Goal: Task Accomplishment & Management: Use online tool/utility

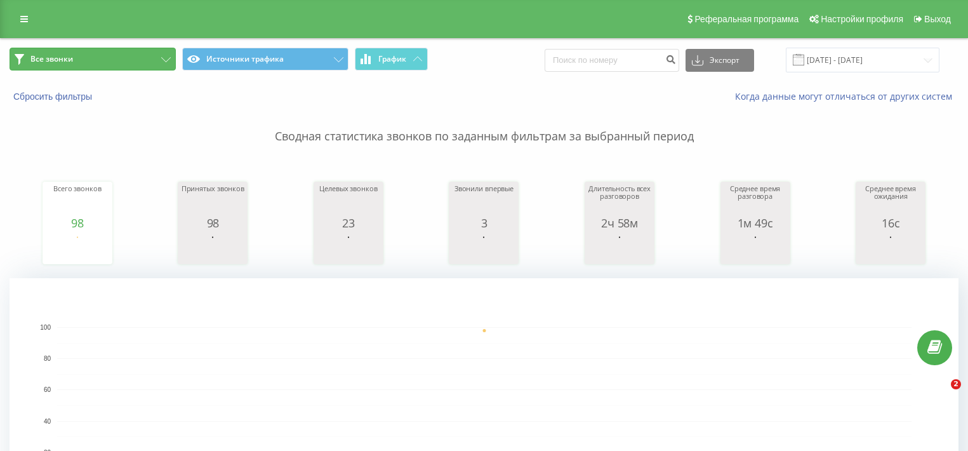
drag, startPoint x: 0, startPoint y: 0, endPoint x: 108, endPoint y: 54, distance: 120.7
click at [107, 53] on button "Все звонки" at bounding box center [93, 59] width 166 height 23
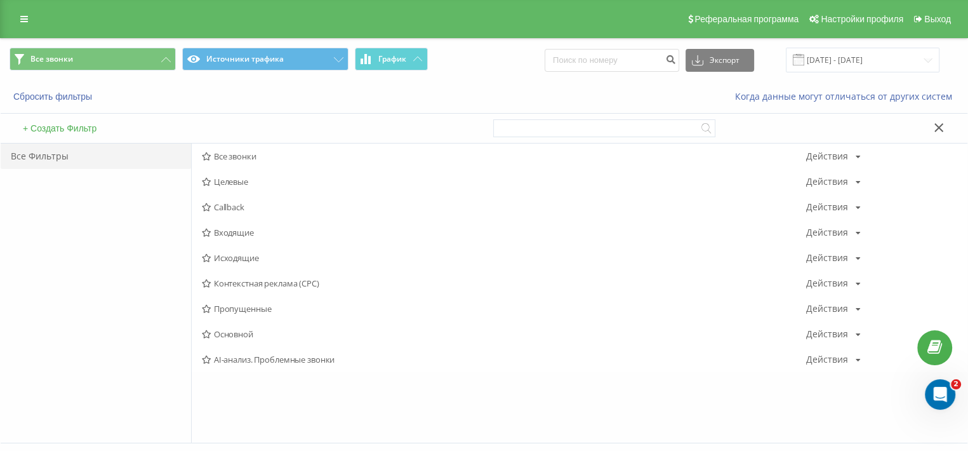
drag, startPoint x: 942, startPoint y: 127, endPoint x: 916, endPoint y: 113, distance: 30.1
click at [940, 127] on icon at bounding box center [940, 127] width 10 height 9
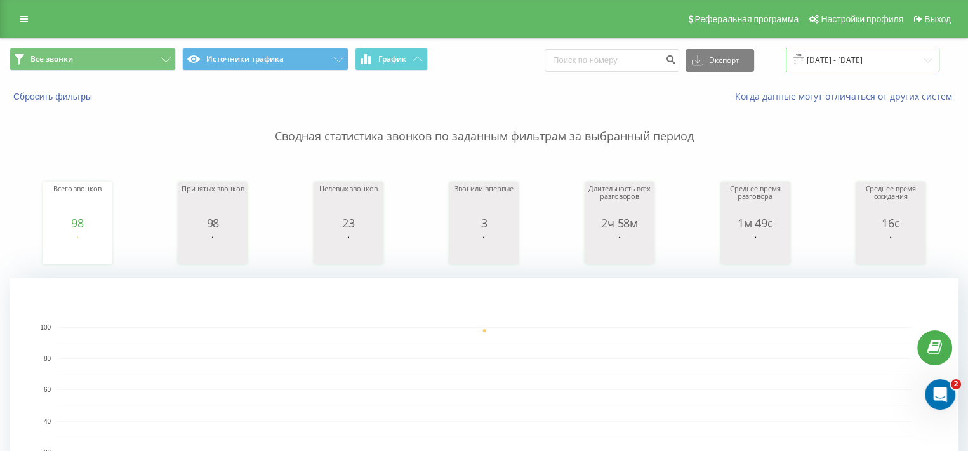
click at [816, 64] on input "[DATE] - [DATE]" at bounding box center [863, 60] width 154 height 25
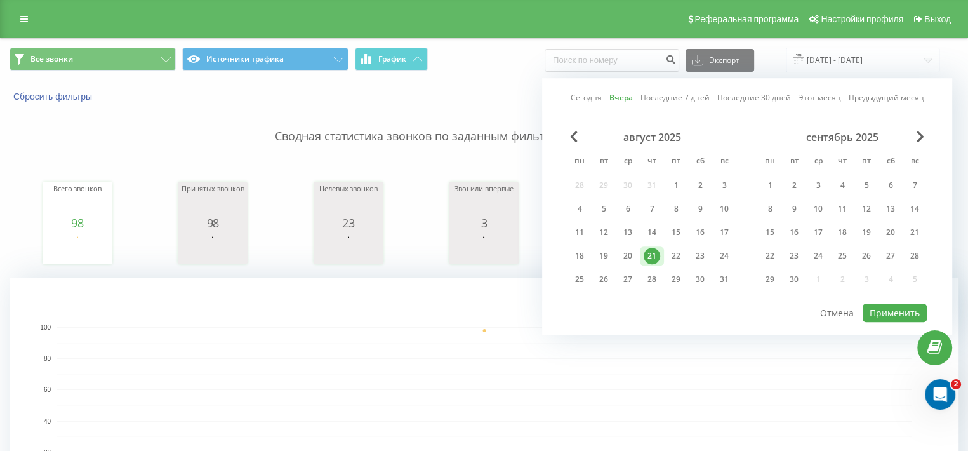
click at [660, 251] on div "21" at bounding box center [652, 255] width 24 height 19
click at [665, 253] on div "22" at bounding box center [676, 255] width 24 height 19
click at [666, 253] on div "22" at bounding box center [676, 255] width 24 height 19
click at [882, 302] on div at bounding box center [747, 302] width 359 height 1
click at [870, 305] on button "Применить" at bounding box center [895, 312] width 64 height 18
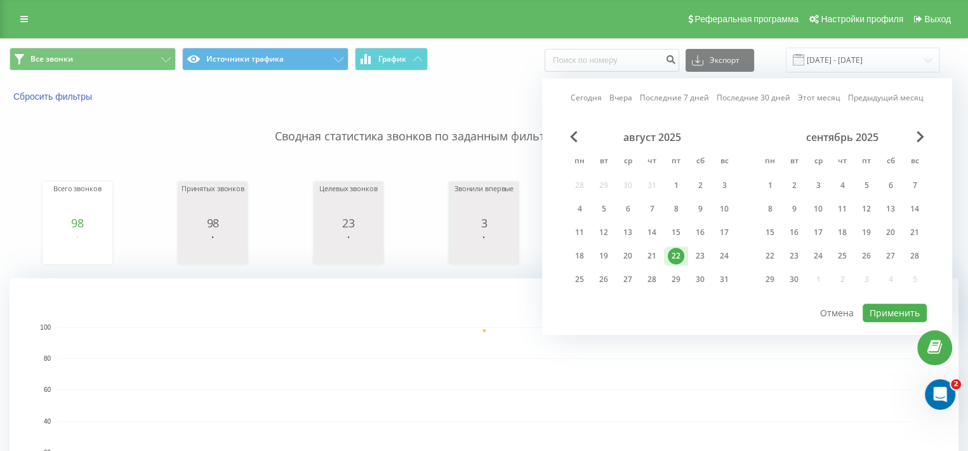
type input "[DATE] - [DATE]"
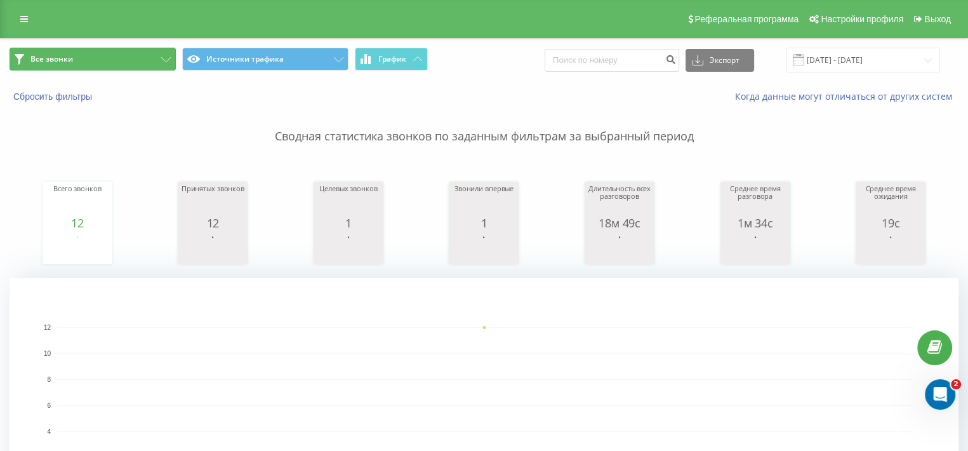
click at [138, 63] on button "Все звонки" at bounding box center [93, 59] width 166 height 23
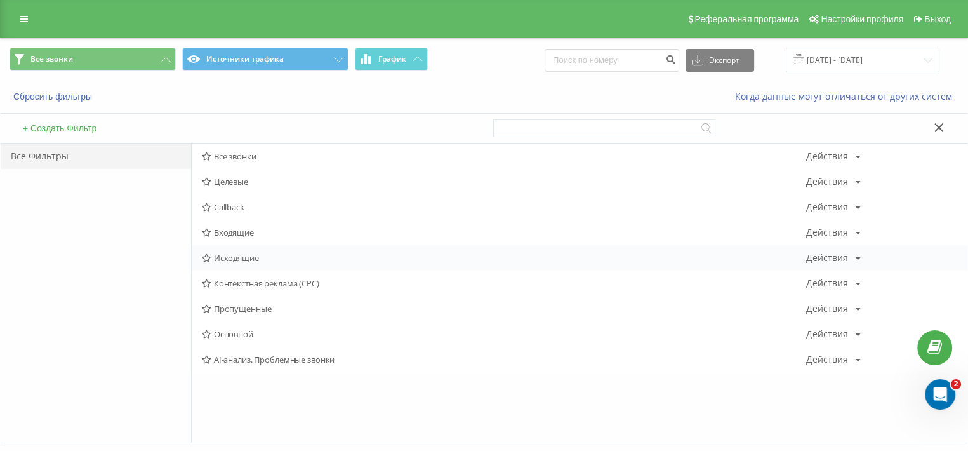
click at [241, 253] on span "Исходящие" at bounding box center [504, 257] width 604 height 9
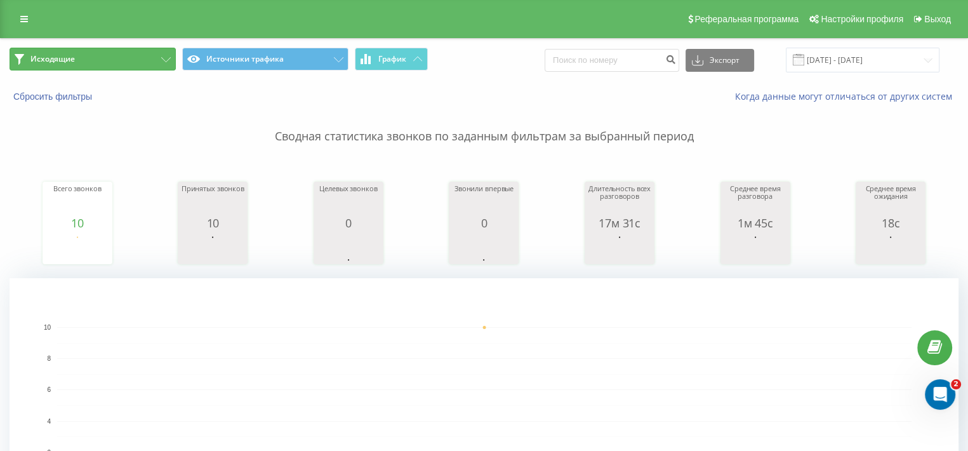
click at [74, 68] on button "Исходящие" at bounding box center [93, 59] width 166 height 23
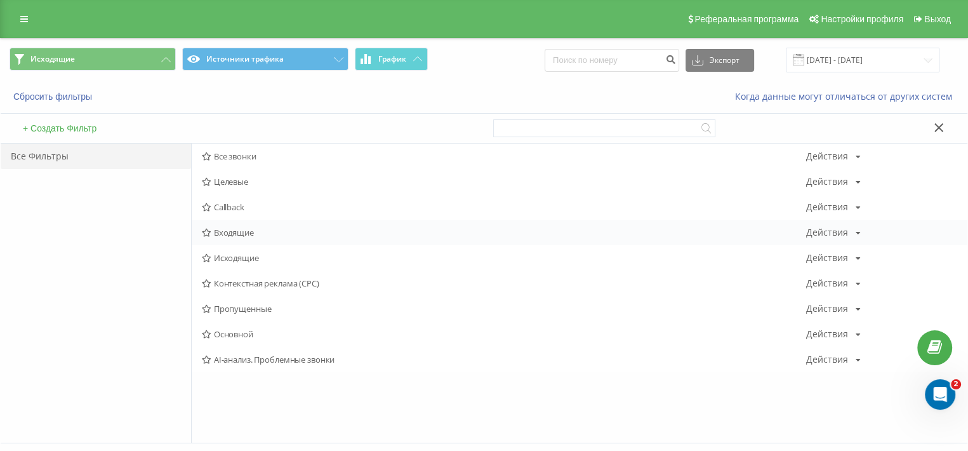
click at [239, 234] on span "Входящие" at bounding box center [504, 232] width 604 height 9
